Goal: Task Accomplishment & Management: Complete application form

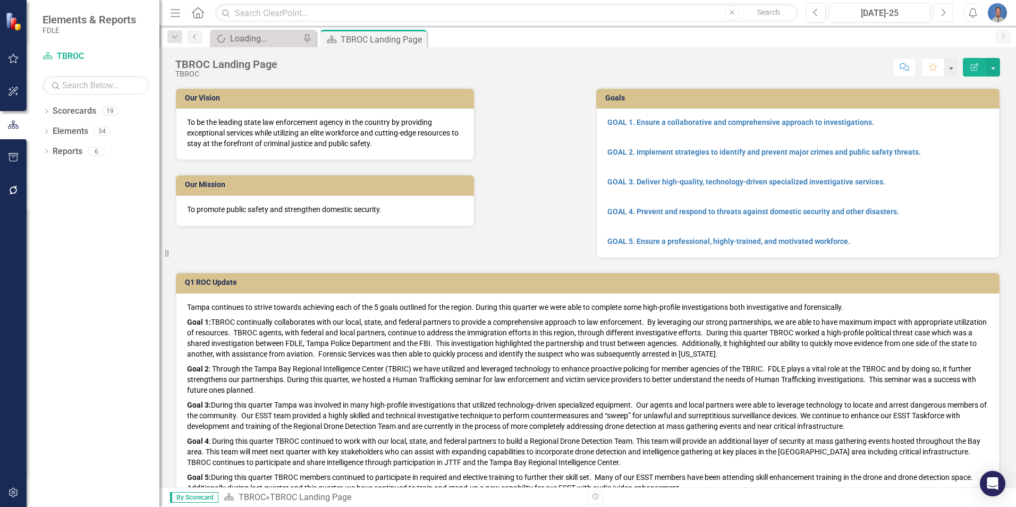
click at [942, 13] on icon "Next" at bounding box center [943, 13] width 6 height 10
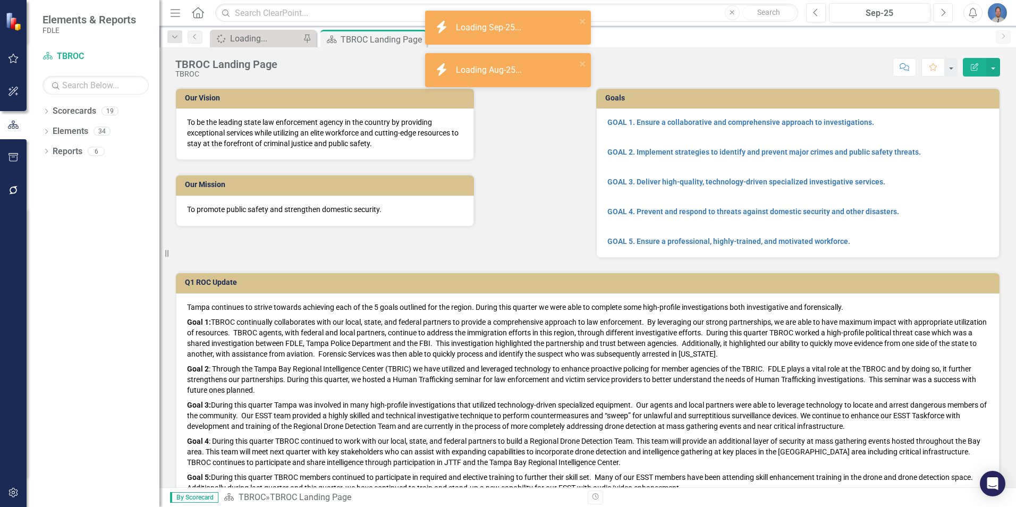
click at [942, 13] on icon "Next" at bounding box center [943, 13] width 6 height 10
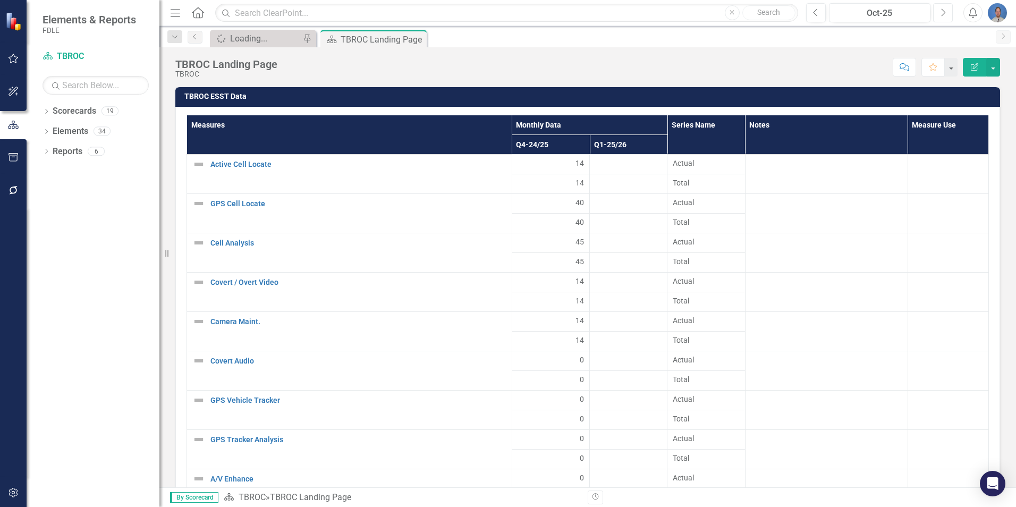
scroll to position [1991, 0]
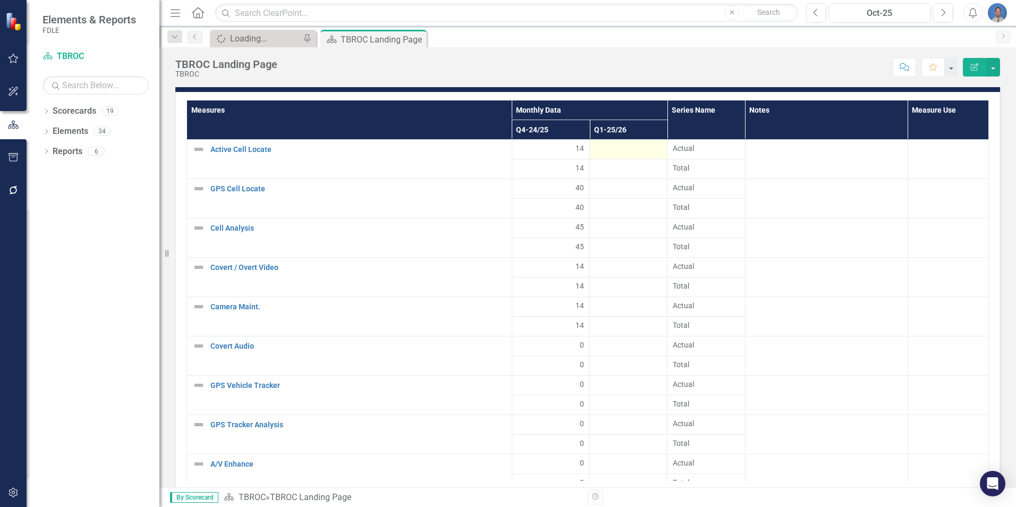
click at [637, 149] on div at bounding box center [628, 149] width 66 height 13
click at [618, 149] on div at bounding box center [628, 149] width 66 height 13
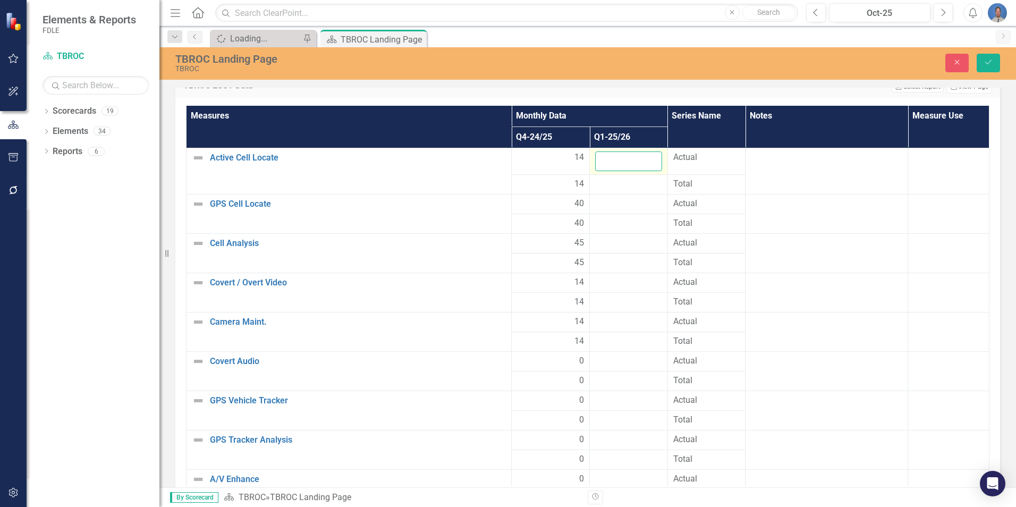
click at [609, 160] on input "number" at bounding box center [628, 161] width 67 height 20
type input "39"
click at [607, 208] on div at bounding box center [628, 204] width 67 height 13
click at [608, 207] on div at bounding box center [628, 204] width 67 height 13
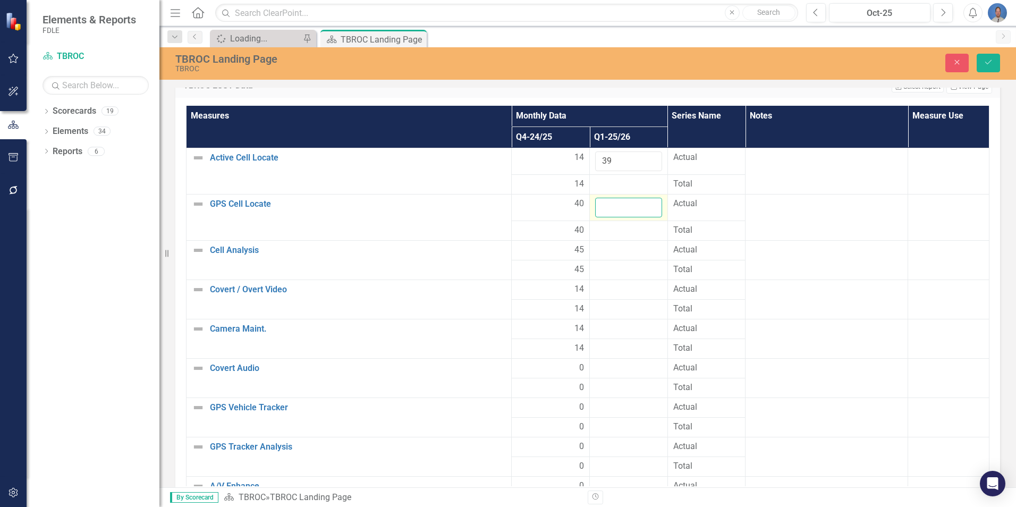
click at [606, 207] on input "number" at bounding box center [628, 208] width 67 height 20
type input "89"
click at [609, 251] on div at bounding box center [628, 250] width 67 height 13
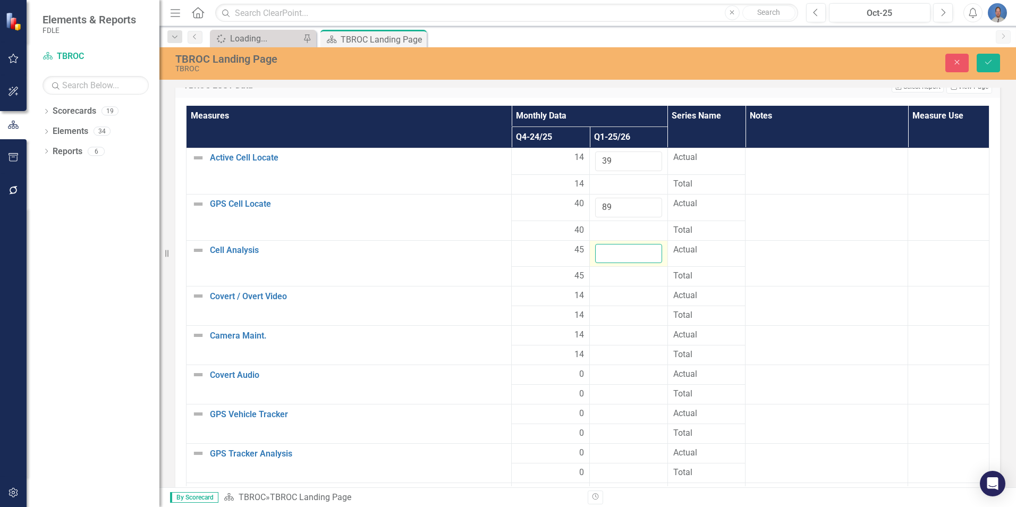
click at [608, 251] on input "number" at bounding box center [628, 254] width 67 height 20
type input "101"
click at [605, 294] on div at bounding box center [628, 296] width 67 height 13
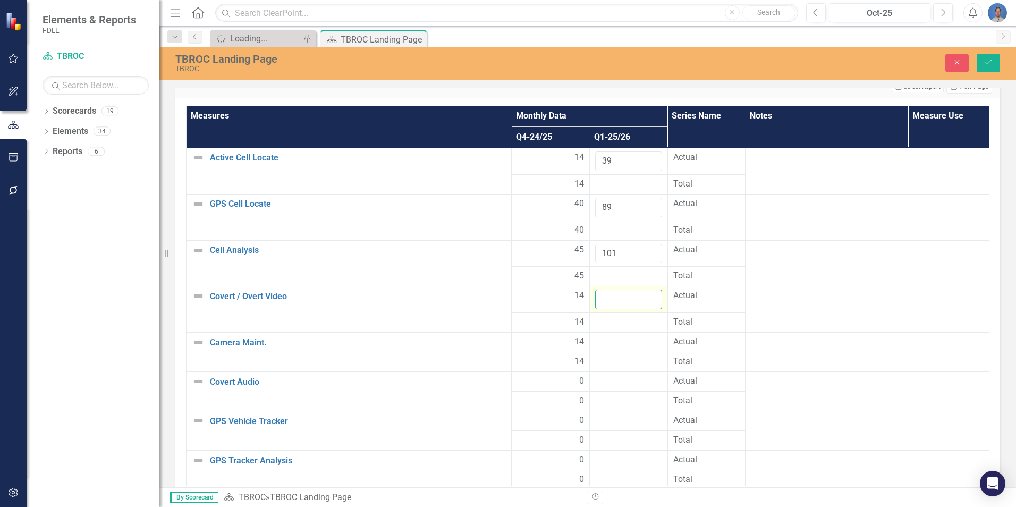
click at [602, 298] on input "number" at bounding box center [628, 300] width 67 height 20
type input "0"
click at [607, 302] on input "0" at bounding box center [628, 300] width 67 height 20
type input "9"
click at [605, 347] on div at bounding box center [628, 342] width 67 height 13
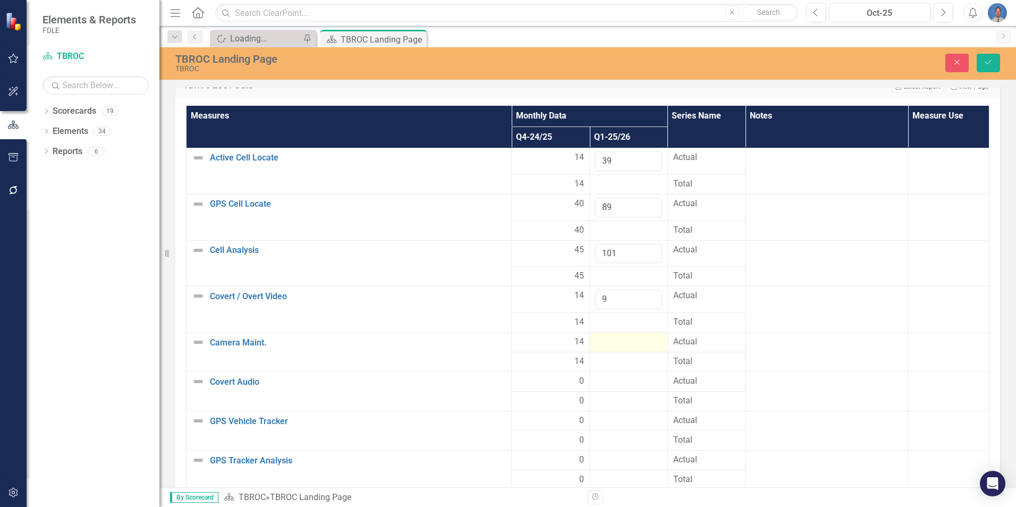
click at [605, 347] on div at bounding box center [628, 342] width 67 height 13
click at [608, 344] on input "number" at bounding box center [628, 346] width 67 height 20
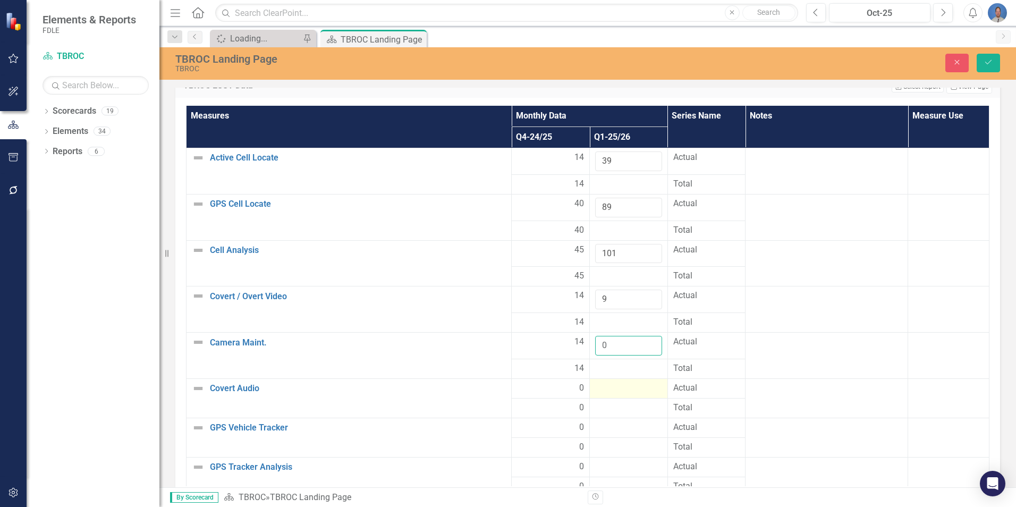
type input "0"
click at [609, 387] on div at bounding box center [628, 388] width 67 height 13
click at [609, 387] on input "number" at bounding box center [628, 392] width 67 height 20
type input "0"
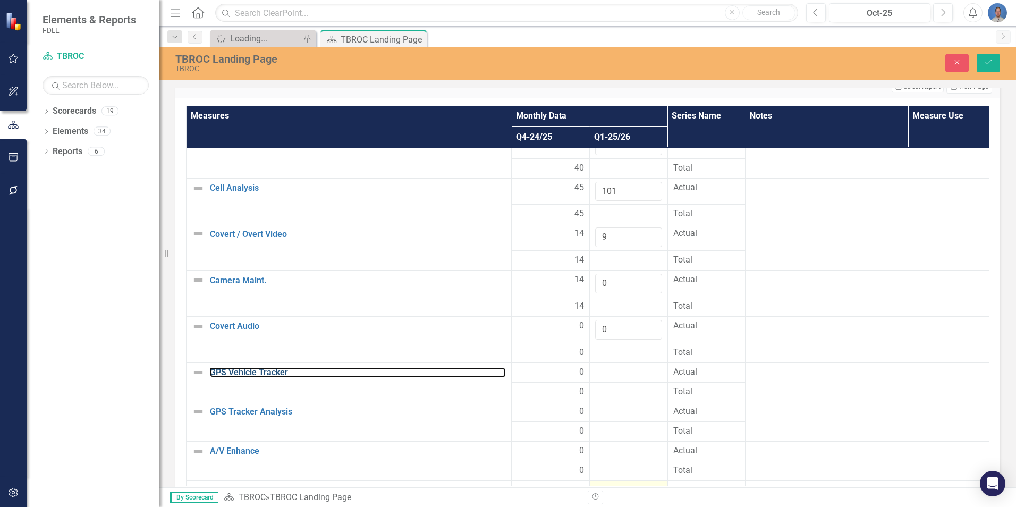
scroll to position [159, 0]
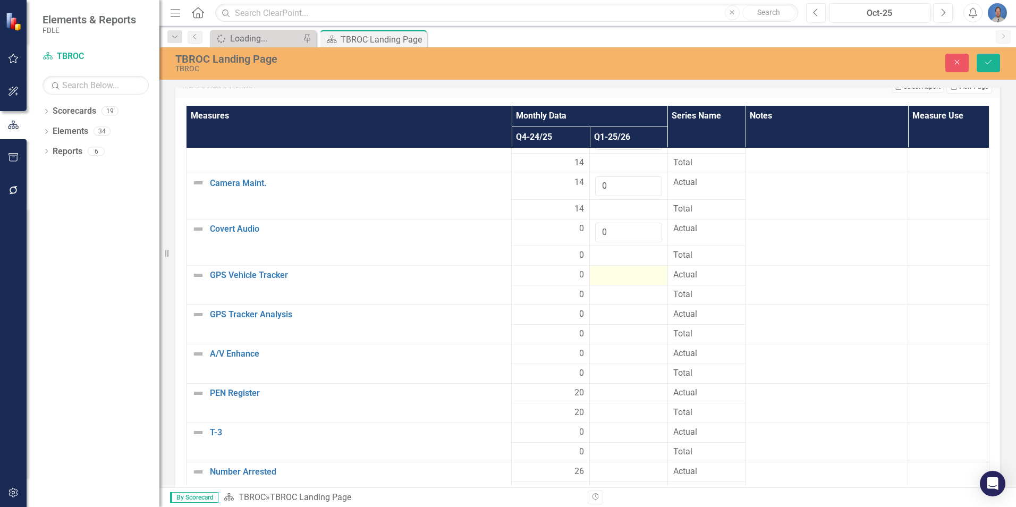
click at [609, 276] on div at bounding box center [628, 275] width 67 height 13
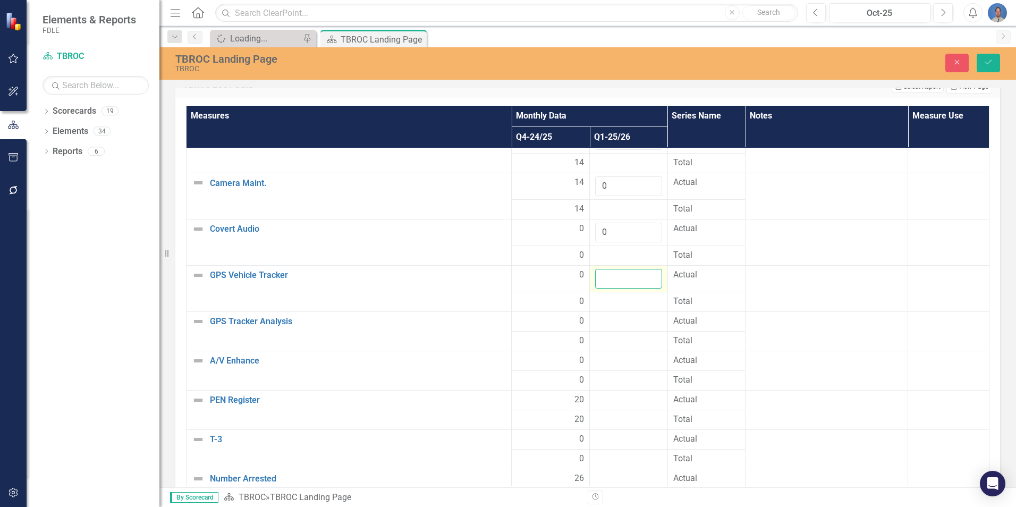
click at [605, 276] on input "number" at bounding box center [628, 279] width 67 height 20
type input "0"
click at [602, 320] on div at bounding box center [628, 321] width 67 height 13
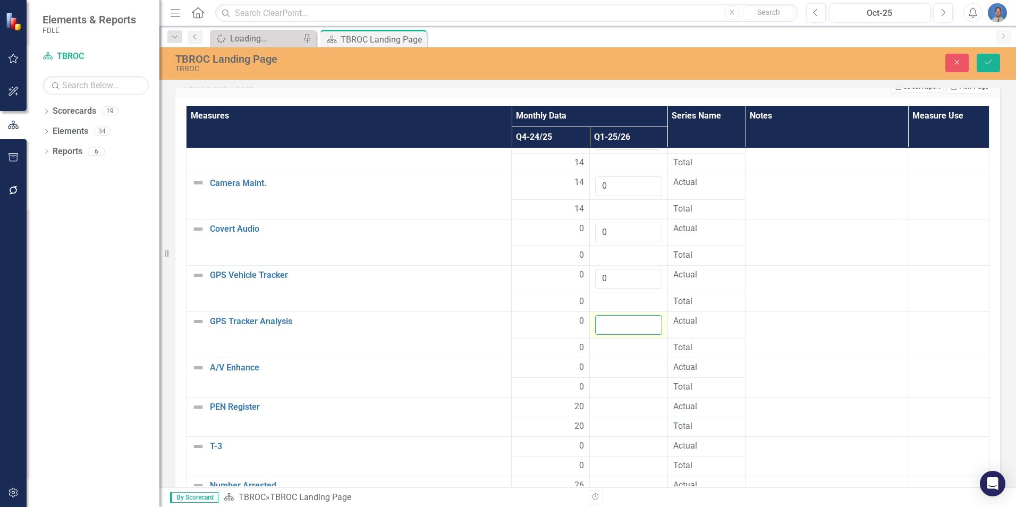
click at [602, 320] on input "number" at bounding box center [628, 325] width 67 height 20
type input "0"
click at [607, 366] on div at bounding box center [628, 367] width 67 height 13
click at [608, 369] on input "number" at bounding box center [628, 371] width 67 height 20
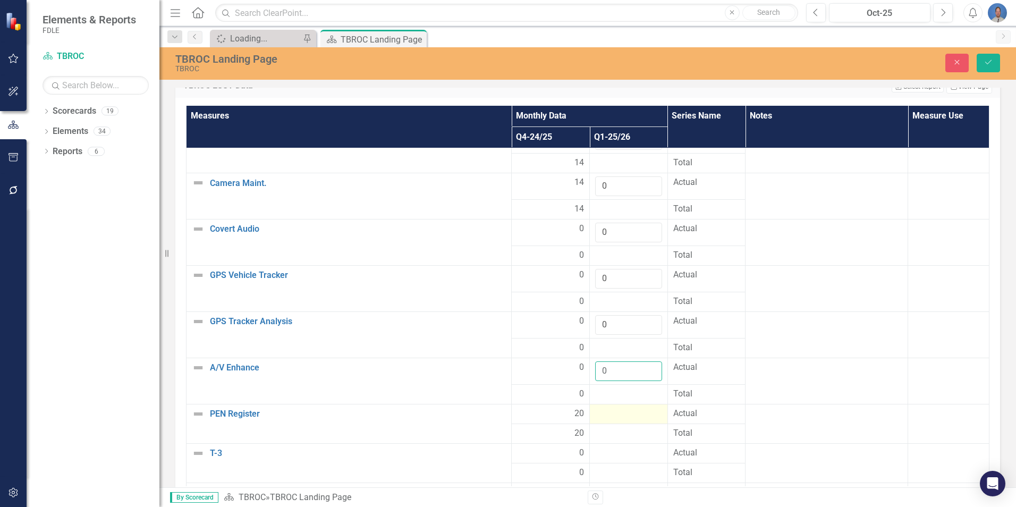
type input "0"
click at [611, 413] on div at bounding box center [628, 413] width 67 height 13
click at [616, 413] on div at bounding box center [628, 413] width 67 height 13
click at [622, 413] on input "number" at bounding box center [628, 417] width 67 height 20
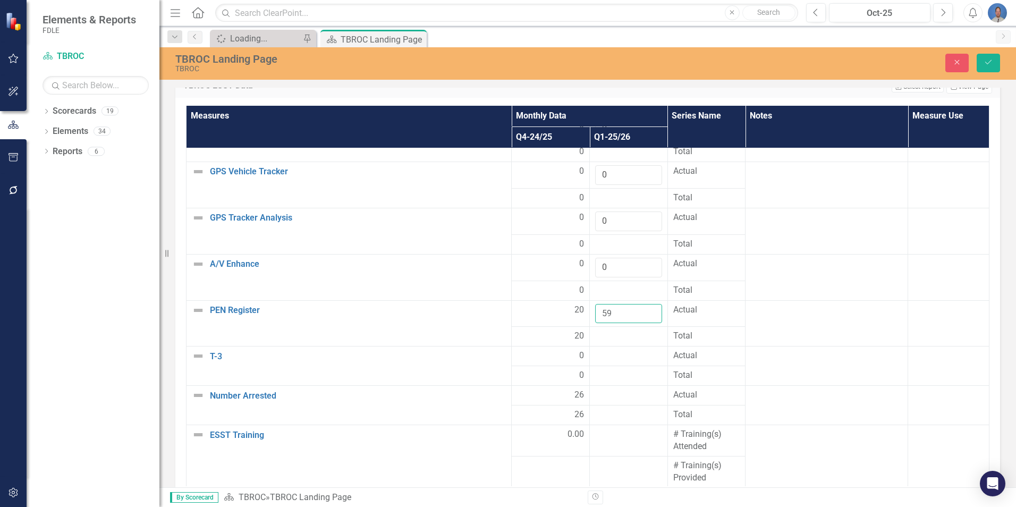
scroll to position [266, 0]
type input "59"
click at [608, 353] on div at bounding box center [628, 353] width 67 height 13
click at [611, 357] on input "number" at bounding box center [628, 357] width 67 height 20
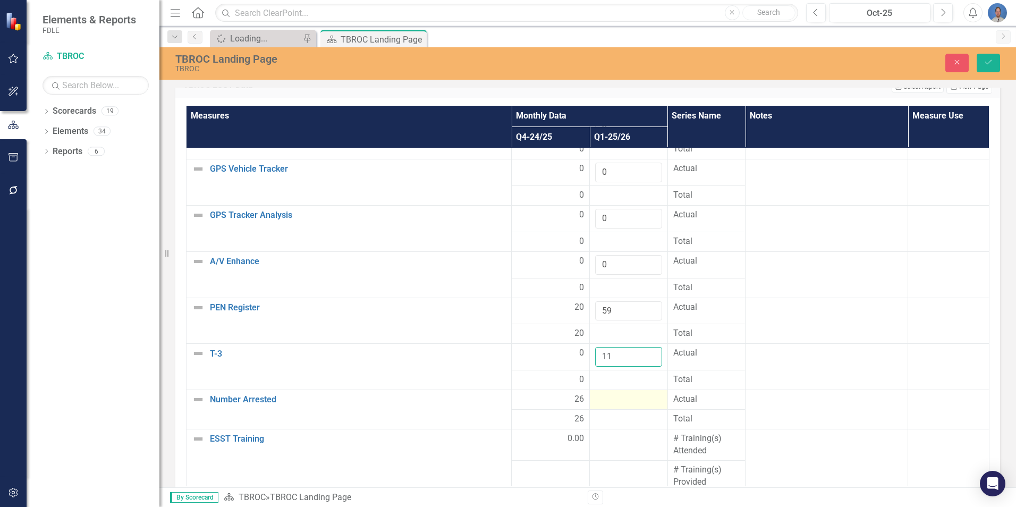
type input "11"
click at [604, 401] on div at bounding box center [628, 399] width 67 height 13
click at [604, 398] on input "number" at bounding box center [628, 403] width 67 height 20
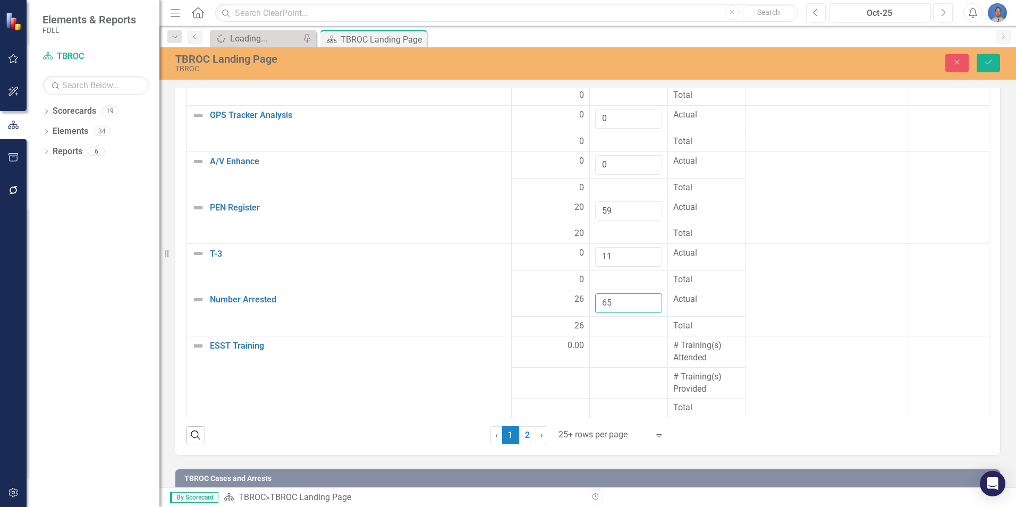
scroll to position [2097, 0]
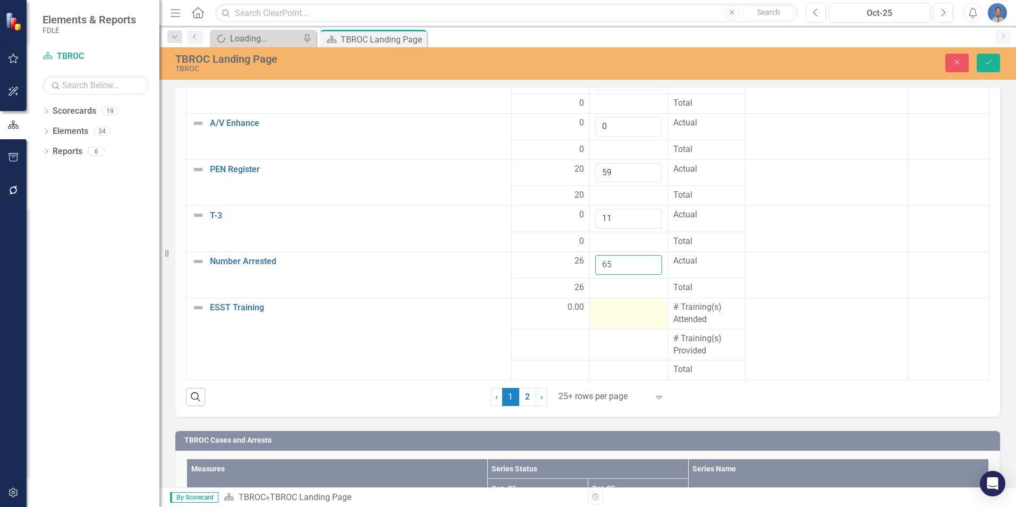
type input "65"
click at [625, 310] on div at bounding box center [628, 307] width 67 height 13
click at [614, 313] on div at bounding box center [628, 307] width 67 height 13
click at [609, 310] on input "number" at bounding box center [628, 311] width 67 height 20
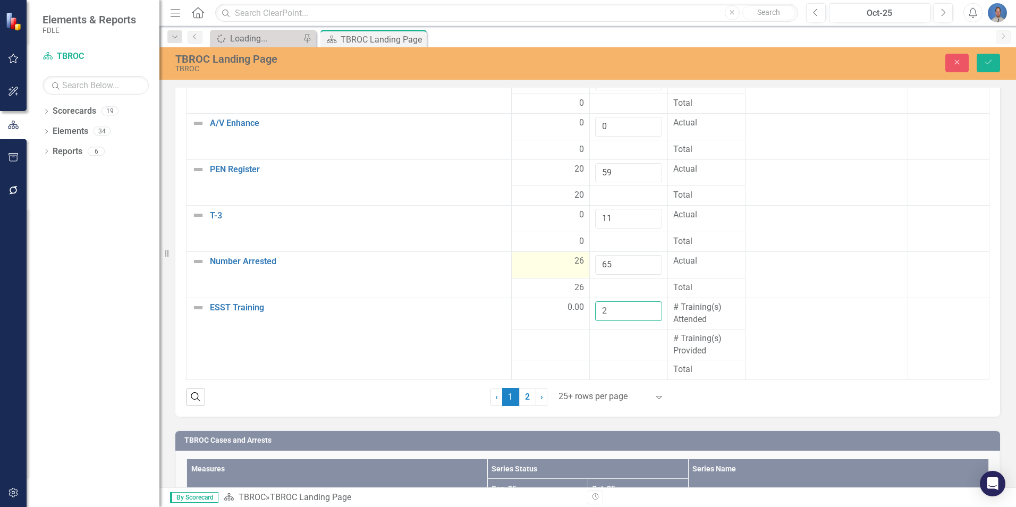
type input "2"
click at [607, 337] on div at bounding box center [628, 339] width 67 height 13
click at [609, 342] on div at bounding box center [628, 339] width 67 height 13
click at [609, 344] on input "number" at bounding box center [628, 343] width 67 height 20
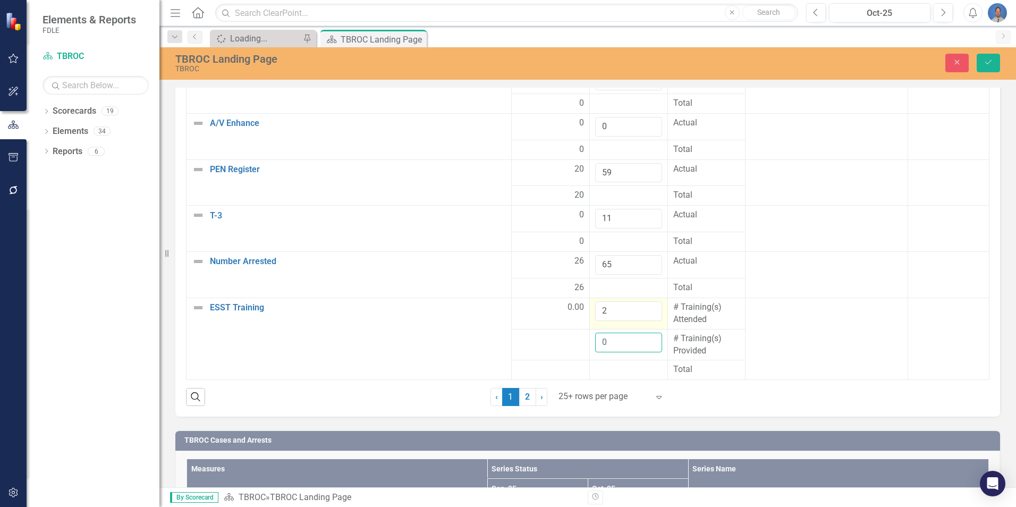
type input "0"
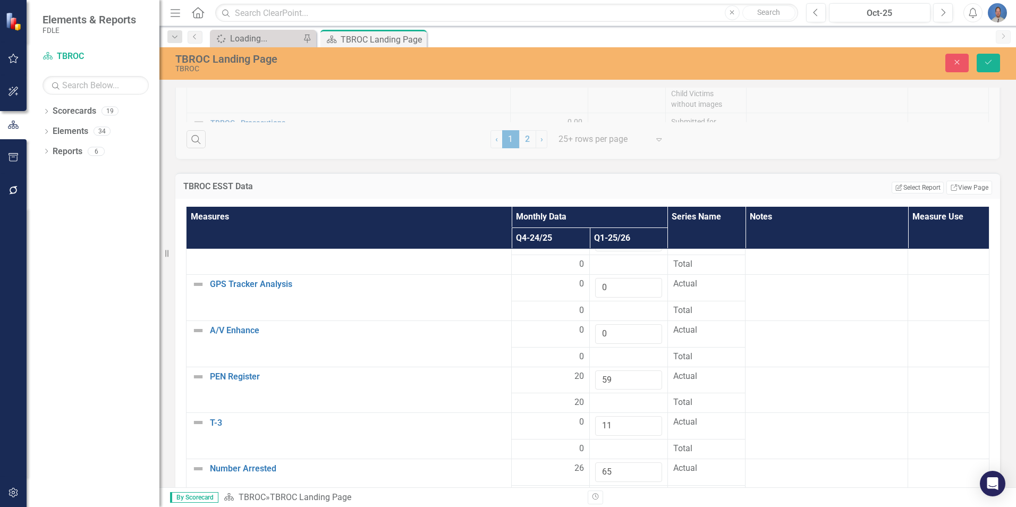
scroll to position [1778, 0]
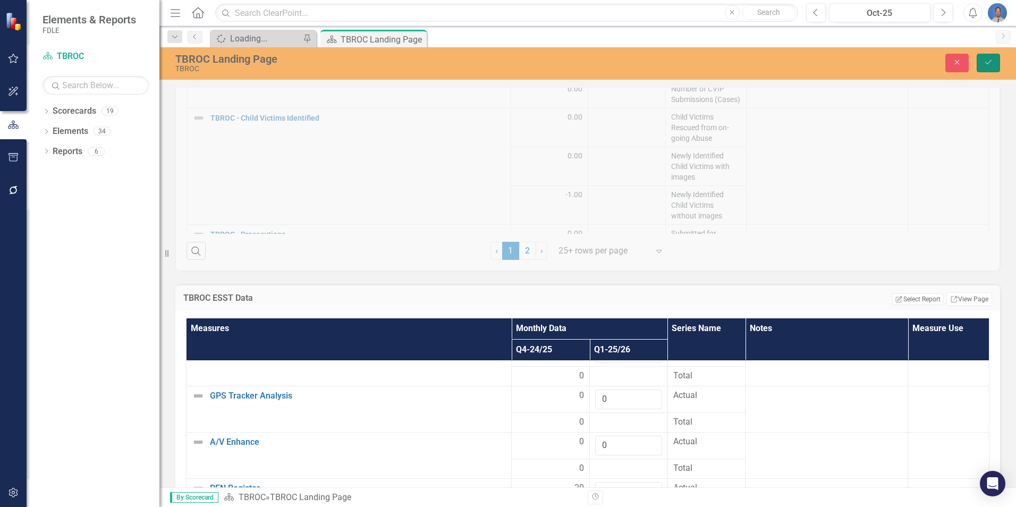
click at [988, 59] on icon "Save" at bounding box center [988, 61] width 10 height 7
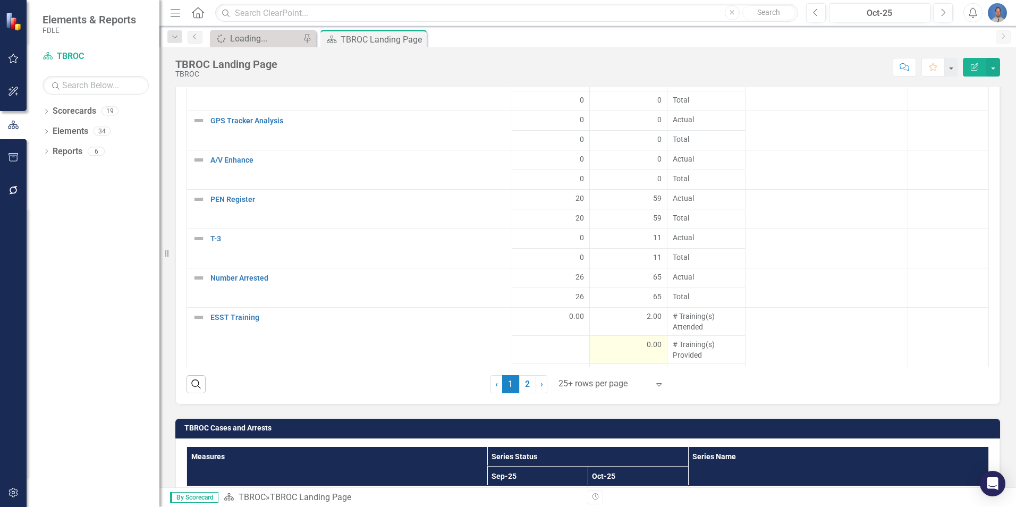
scroll to position [207, 0]
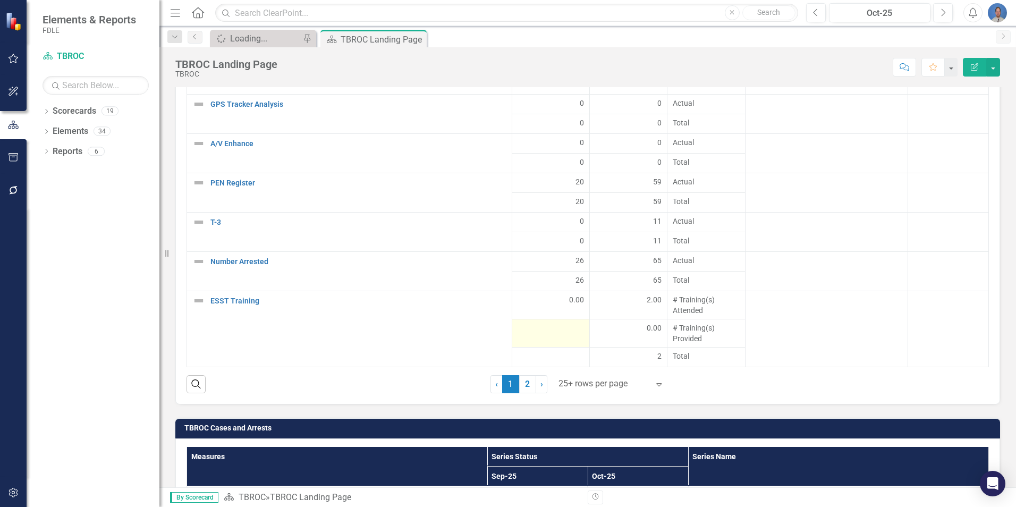
click at [563, 335] on div at bounding box center [550, 328] width 66 height 13
click at [562, 333] on div at bounding box center [550, 328] width 66 height 13
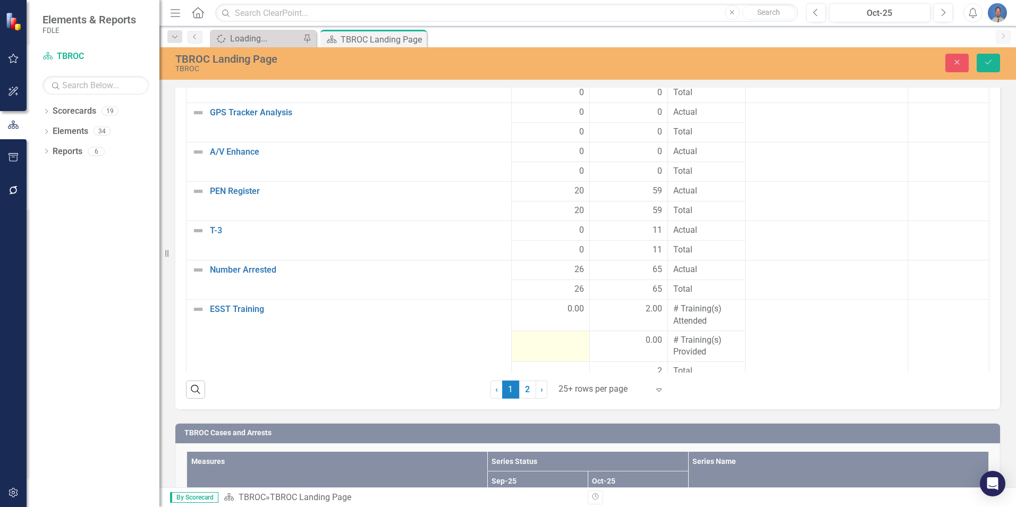
scroll to position [2109, 0]
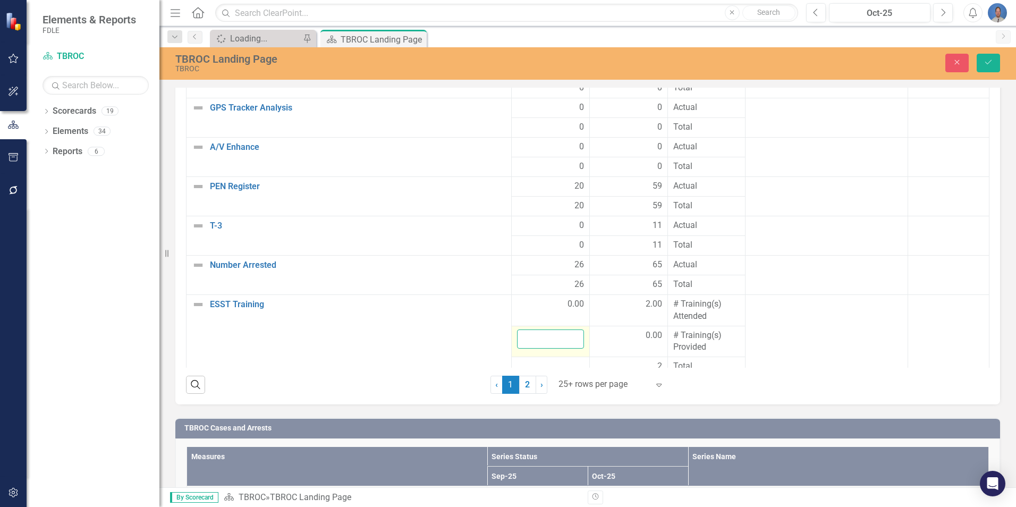
click at [558, 337] on input "number" at bounding box center [550, 339] width 67 height 20
type input "0"
click at [993, 62] on button "Save" at bounding box center [987, 63] width 23 height 19
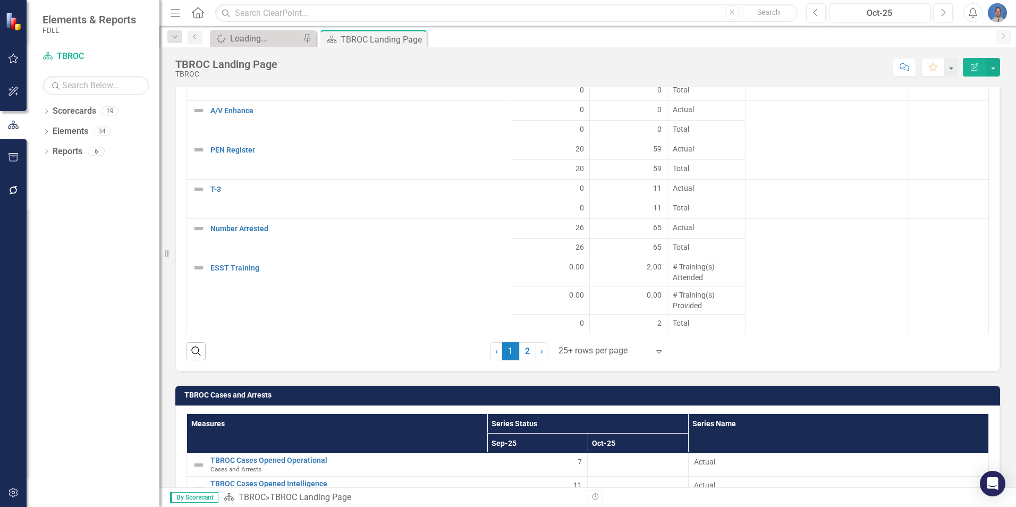
scroll to position [2148, 0]
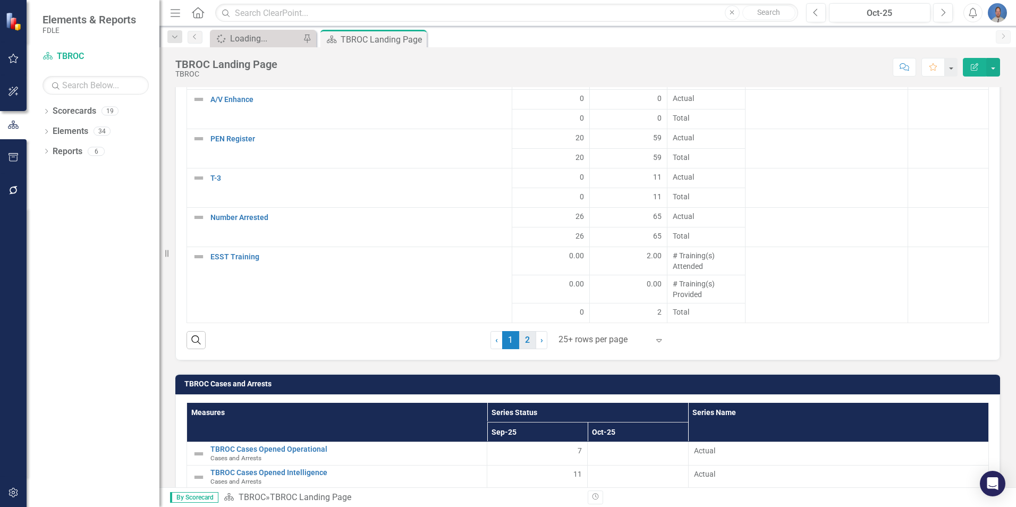
click at [524, 341] on link "2" at bounding box center [527, 340] width 17 height 18
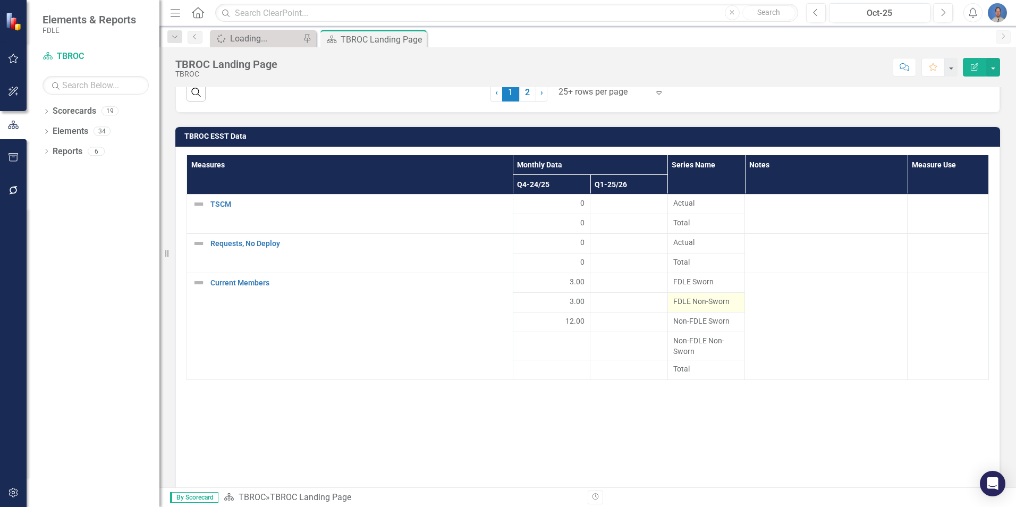
scroll to position [1989, 0]
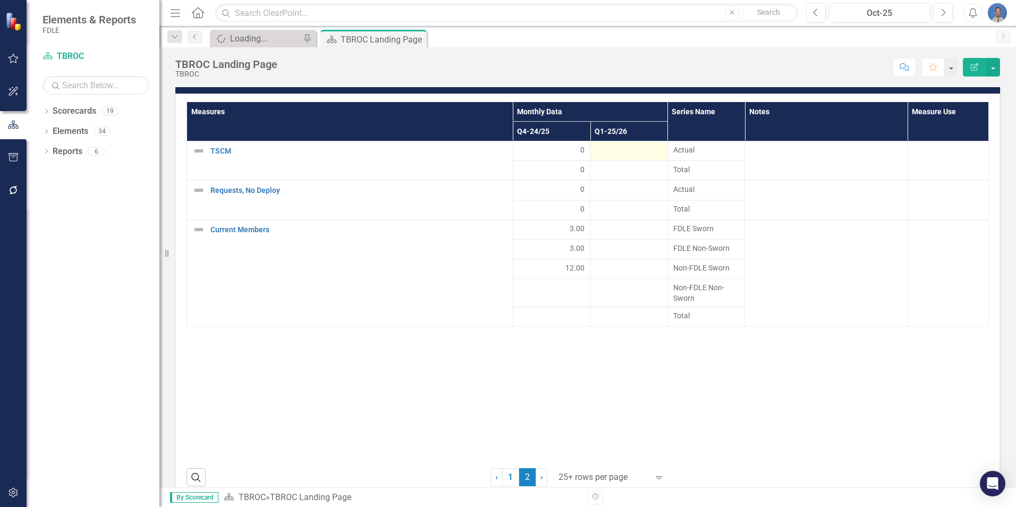
click at [644, 154] on div at bounding box center [629, 151] width 66 height 13
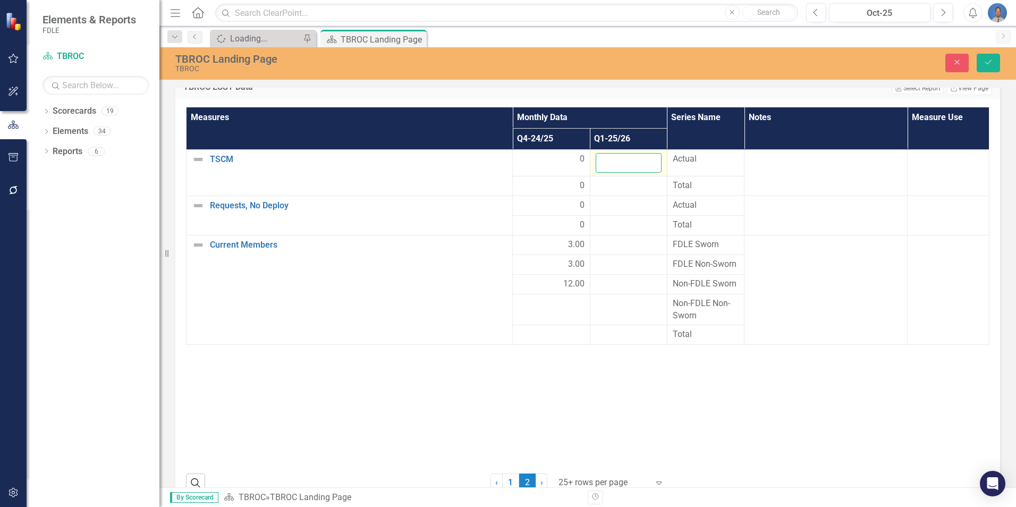
click at [636, 162] on input "number" at bounding box center [629, 163] width 66 height 20
type input "3"
click at [621, 203] on div at bounding box center [629, 205] width 66 height 13
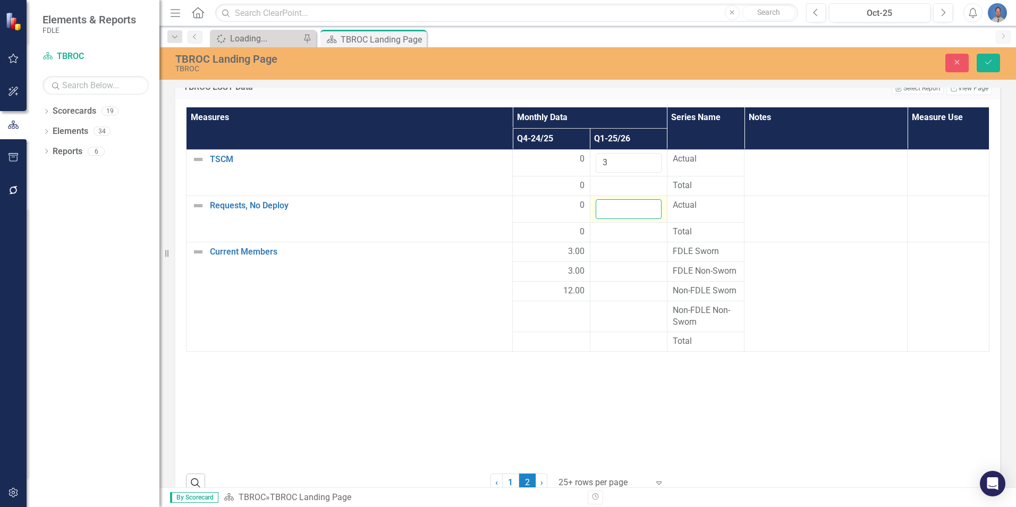
drag, startPoint x: 615, startPoint y: 212, endPoint x: 634, endPoint y: 214, distance: 18.7
click at [621, 213] on input "number" at bounding box center [629, 209] width 66 height 20
type input "0"
click at [633, 253] on div at bounding box center [629, 251] width 66 height 13
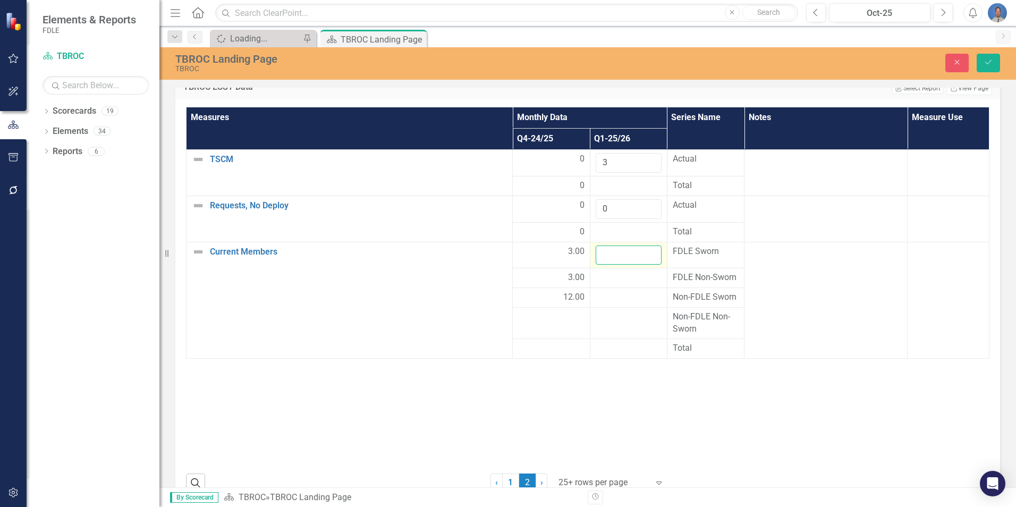
click at [632, 252] on input "number" at bounding box center [629, 255] width 66 height 20
type input "3"
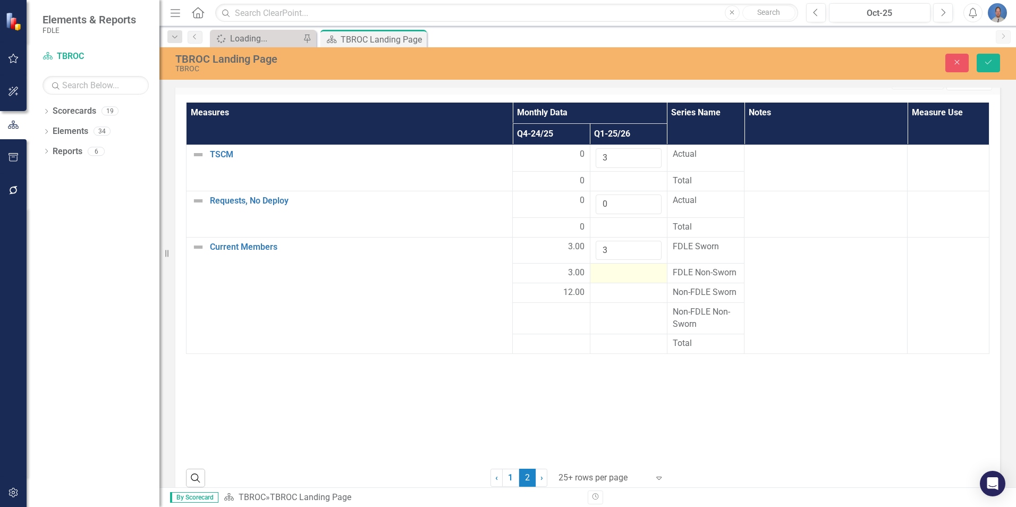
click at [630, 278] on div at bounding box center [629, 273] width 66 height 13
click at [630, 276] on div at bounding box center [629, 273] width 66 height 13
click at [625, 272] on div at bounding box center [629, 273] width 66 height 13
click at [625, 272] on input "number" at bounding box center [629, 277] width 66 height 20
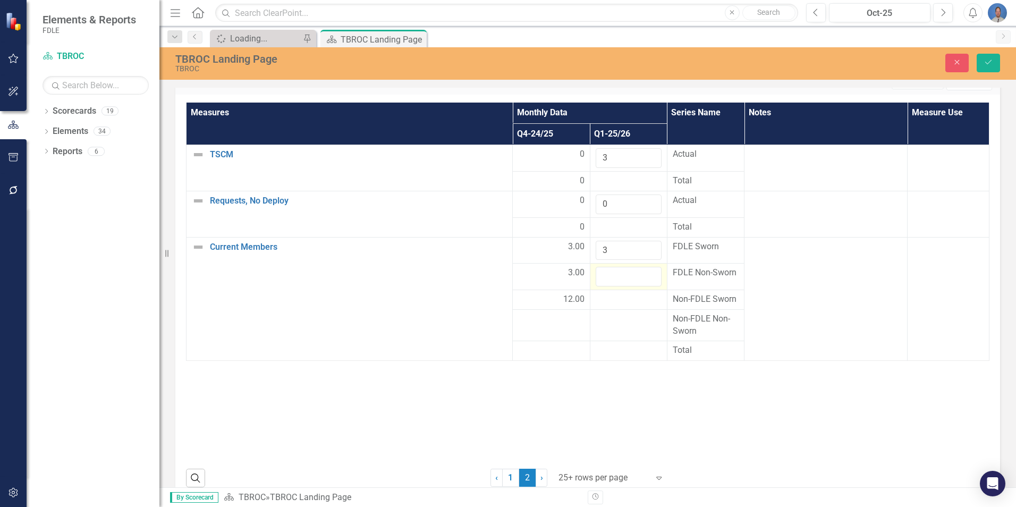
click at [623, 275] on input "number" at bounding box center [629, 277] width 66 height 20
type input "3"
click at [626, 301] on div at bounding box center [629, 299] width 66 height 13
click at [625, 301] on div at bounding box center [629, 299] width 66 height 13
click at [625, 301] on input "number" at bounding box center [629, 303] width 66 height 20
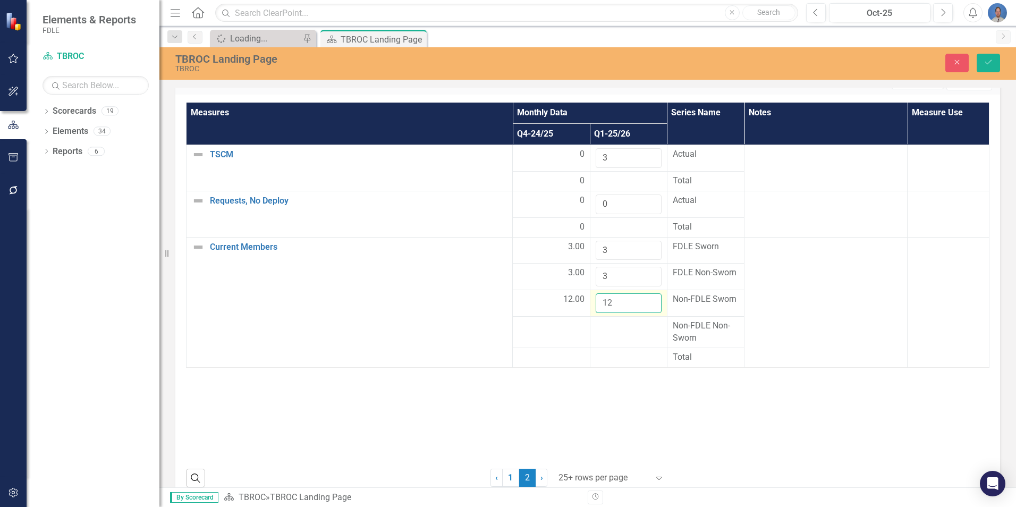
type input "12"
click at [621, 334] on td at bounding box center [628, 332] width 77 height 31
click at [620, 334] on input "number" at bounding box center [629, 330] width 66 height 20
type input "0"
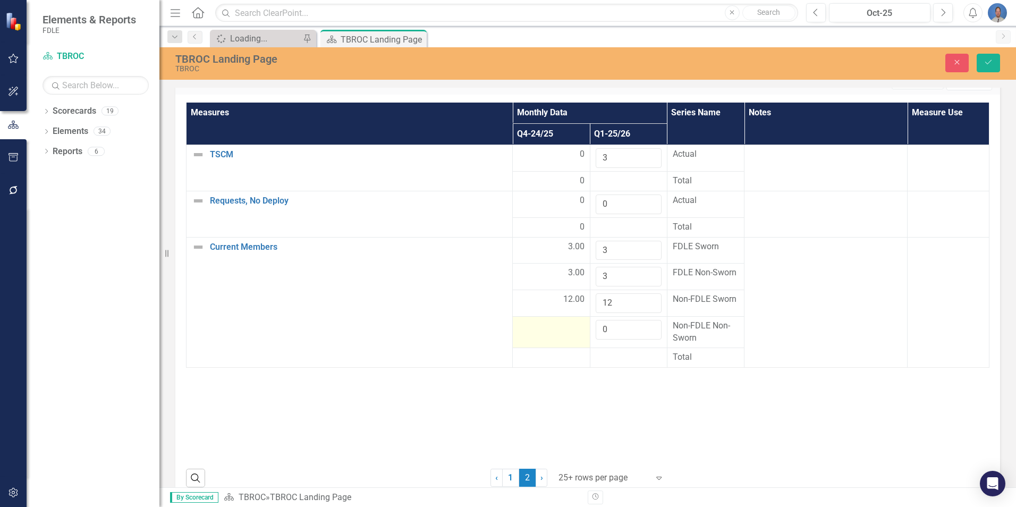
click at [563, 330] on div at bounding box center [551, 326] width 66 height 13
type input "1"
click at [568, 329] on input "1" at bounding box center [551, 330] width 66 height 20
type input "0"
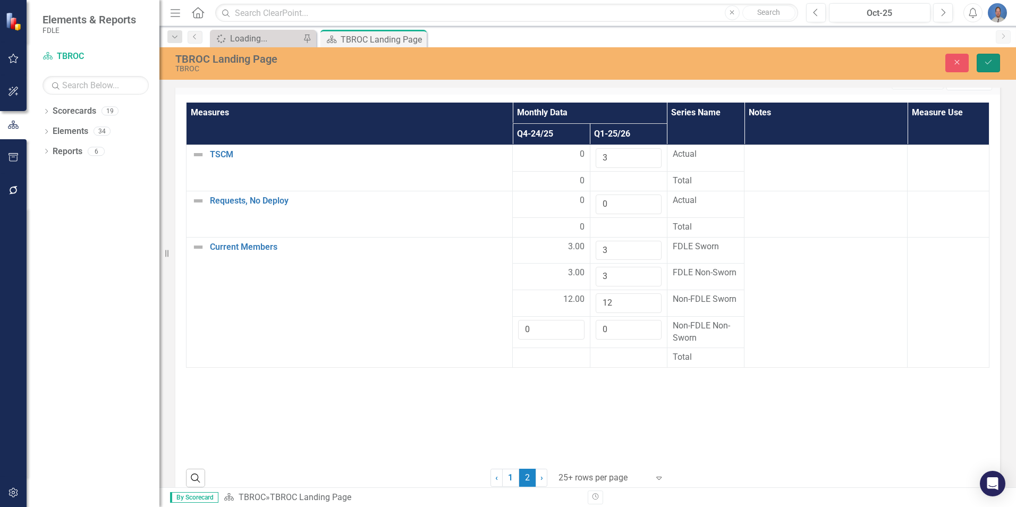
click at [986, 61] on icon "Save" at bounding box center [988, 61] width 10 height 7
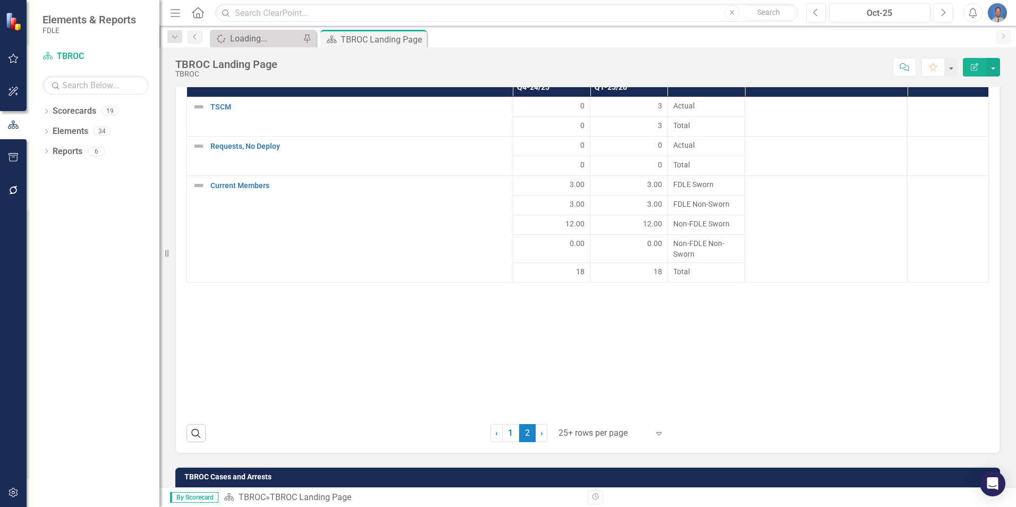
scroll to position [2037, 0]
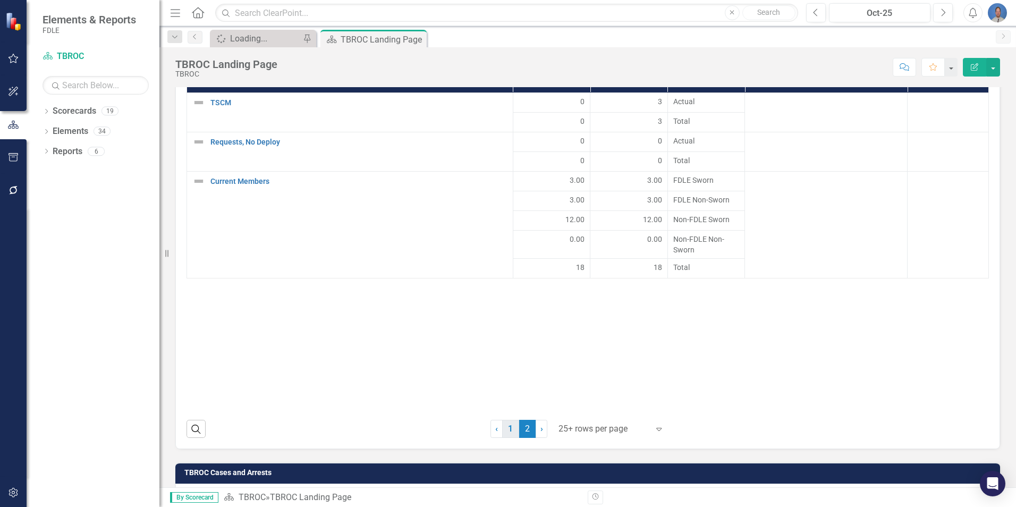
click at [509, 431] on link "1" at bounding box center [510, 429] width 17 height 18
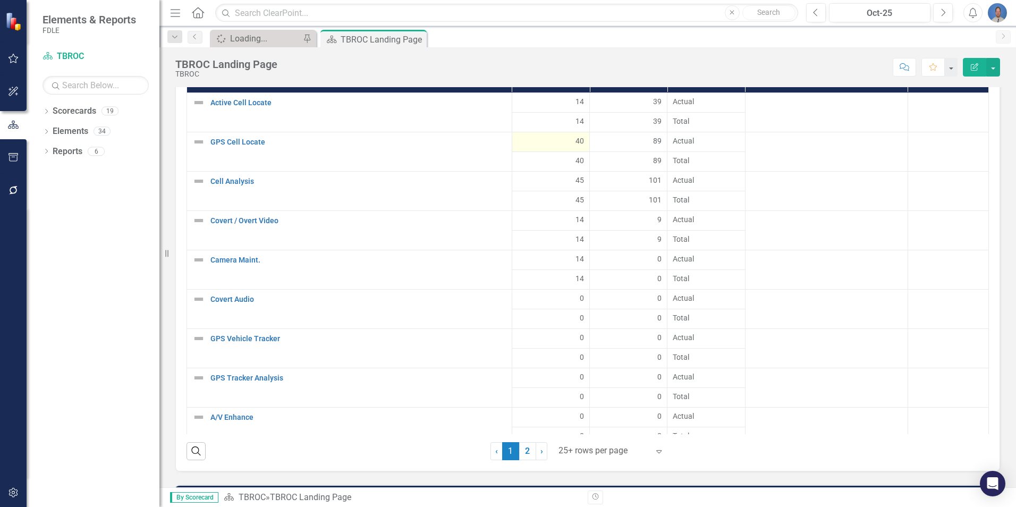
click at [575, 140] on span "40" at bounding box center [579, 140] width 9 height 11
click at [553, 143] on div "40" at bounding box center [550, 140] width 66 height 11
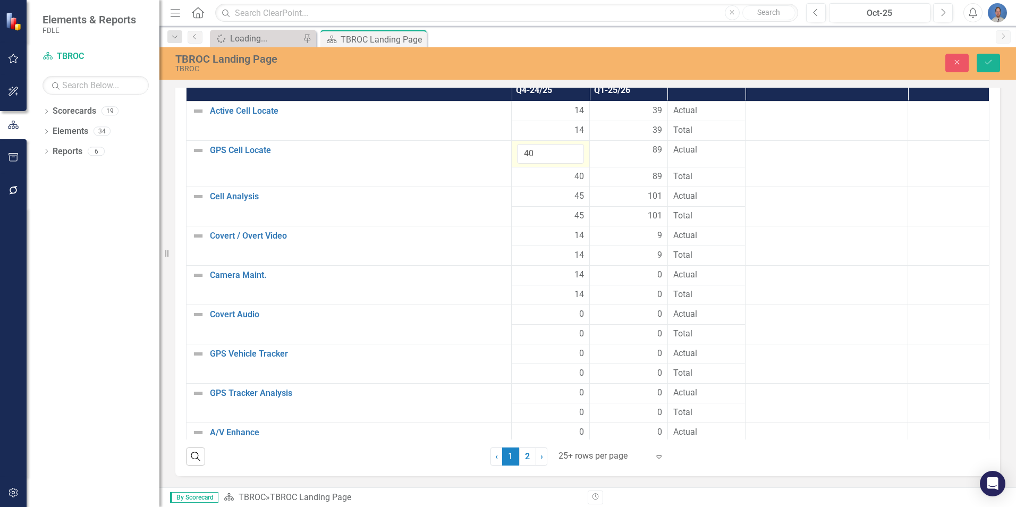
scroll to position [2042, 0]
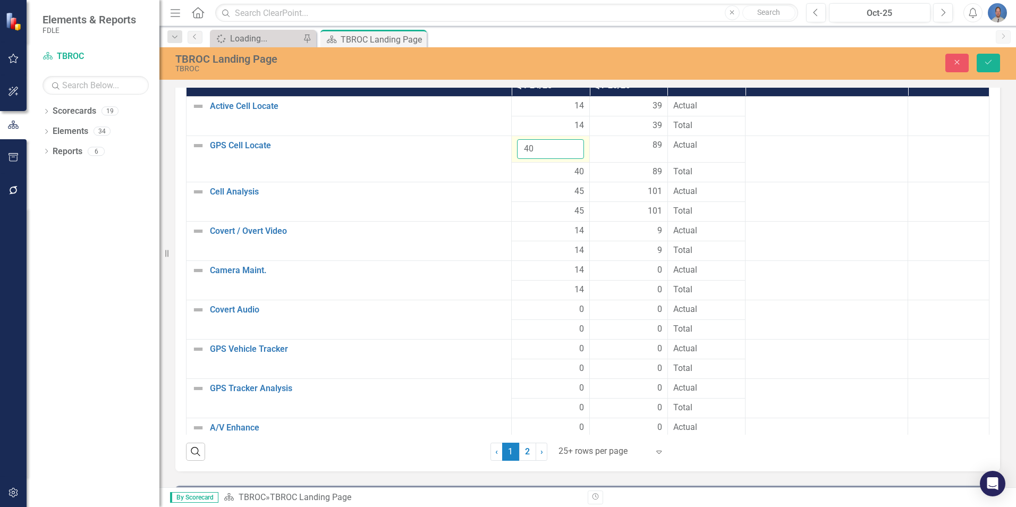
drag, startPoint x: 540, startPoint y: 147, endPoint x: 526, endPoint y: 147, distance: 13.8
click at [526, 147] on input "40" at bounding box center [550, 149] width 67 height 20
type input "45"
click at [982, 70] on button "Save" at bounding box center [987, 63] width 23 height 19
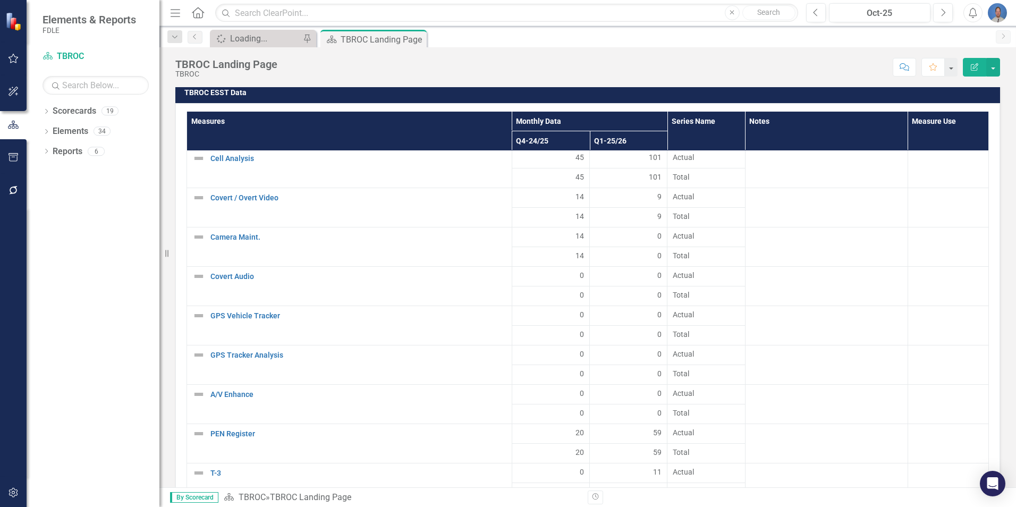
scroll to position [106, 0]
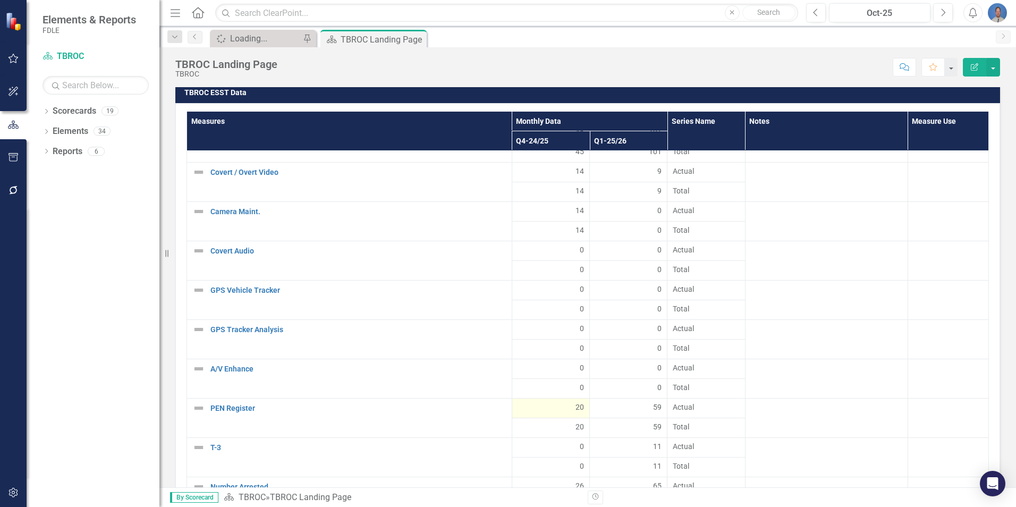
click at [575, 409] on span "20" at bounding box center [579, 407] width 9 height 11
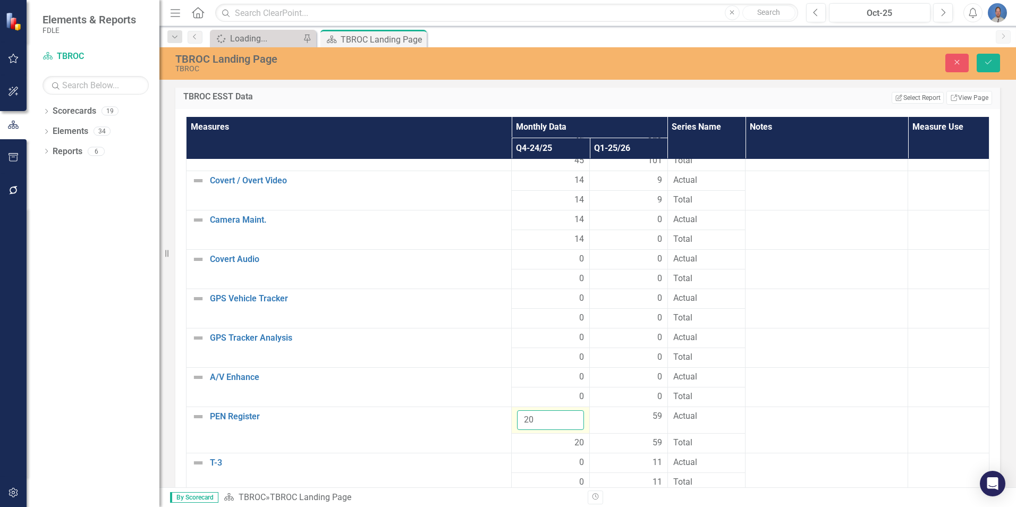
click at [529, 421] on input "20" at bounding box center [550, 420] width 67 height 20
type input "25"
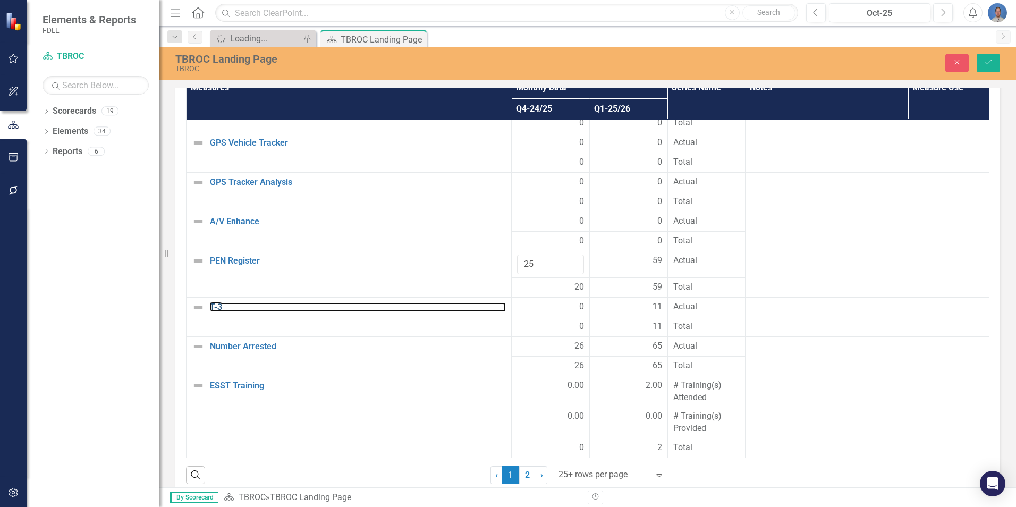
scroll to position [2086, 0]
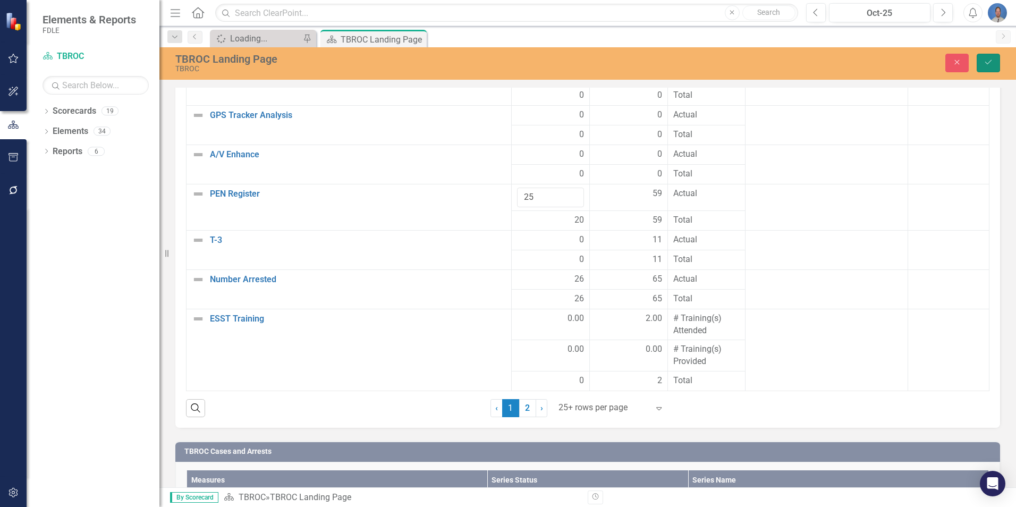
click at [990, 63] on icon "Save" at bounding box center [988, 61] width 10 height 7
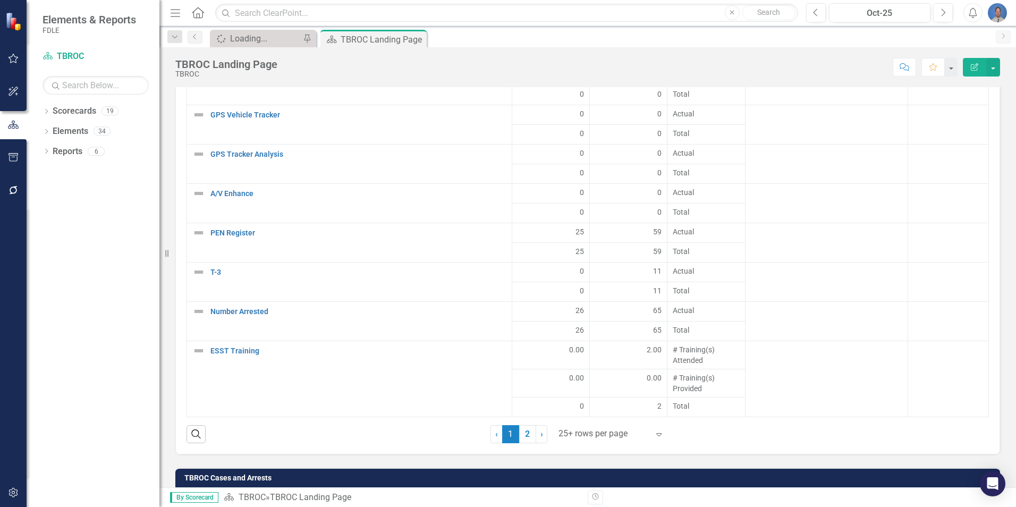
scroll to position [2108, 0]
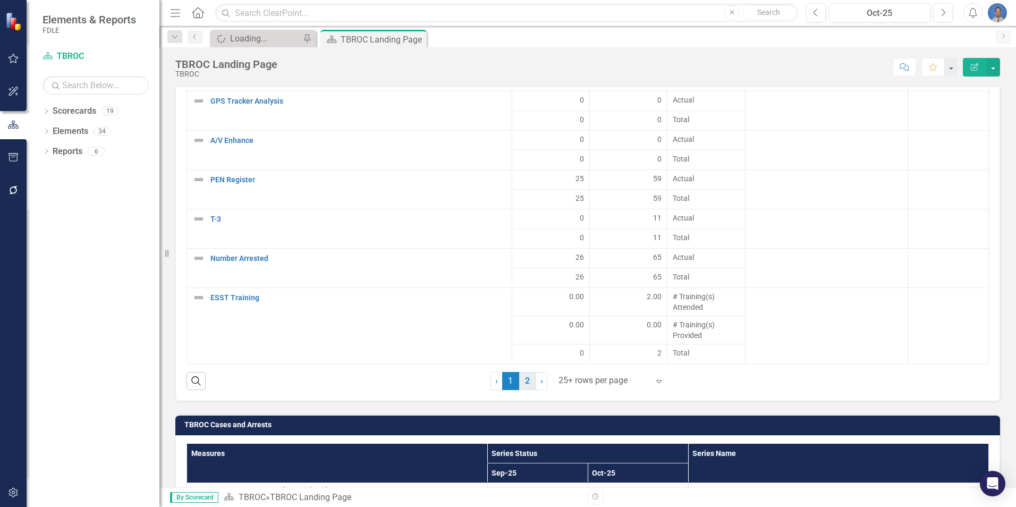
click at [525, 380] on link "2" at bounding box center [527, 381] width 17 height 18
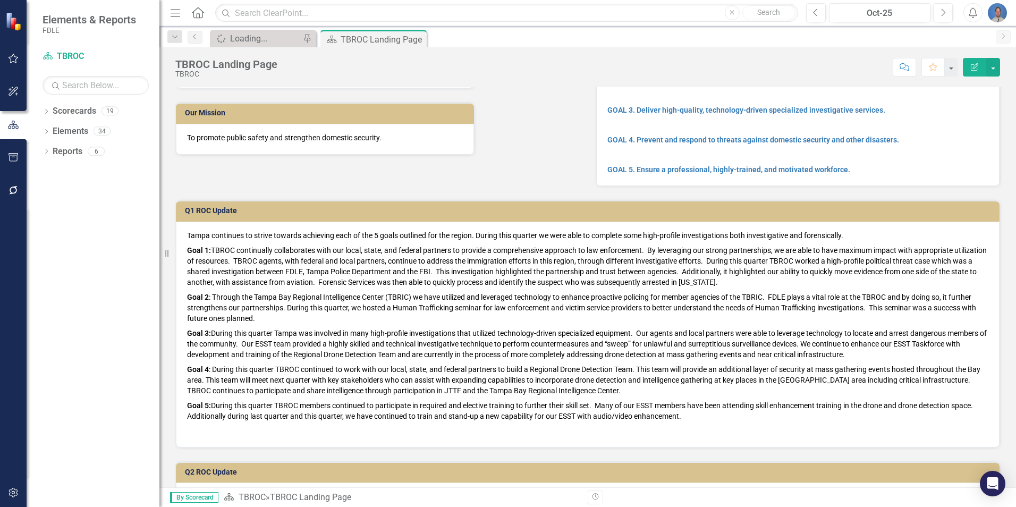
scroll to position [0, 0]
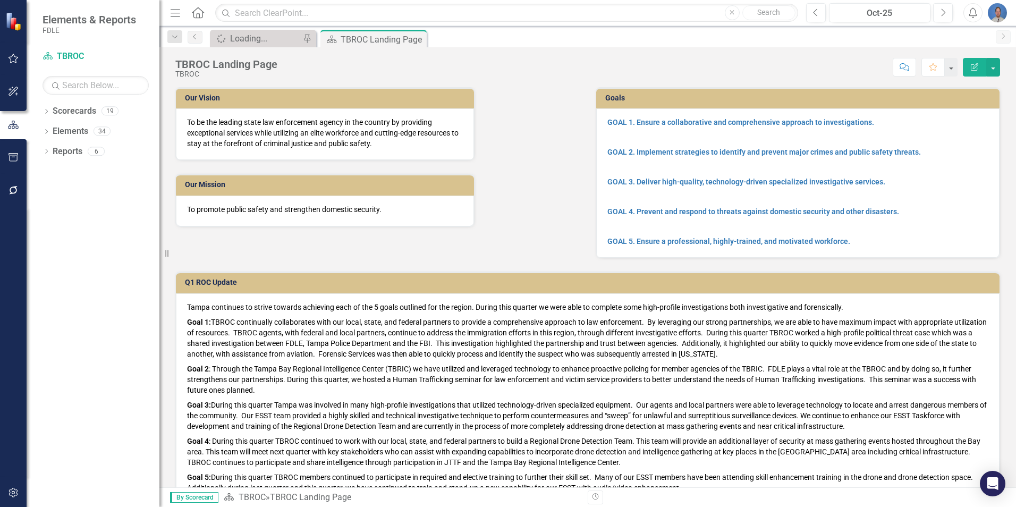
click at [1000, 12] on img "button" at bounding box center [997, 12] width 19 height 19
click at [944, 132] on link "Logout Log Out" at bounding box center [964, 134] width 84 height 20
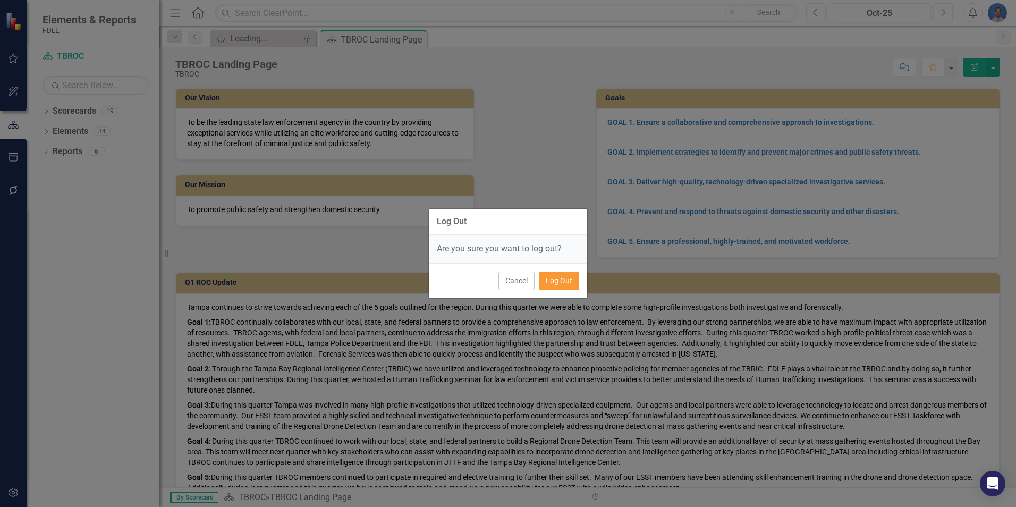
click at [562, 281] on button "Log Out" at bounding box center [559, 280] width 40 height 19
